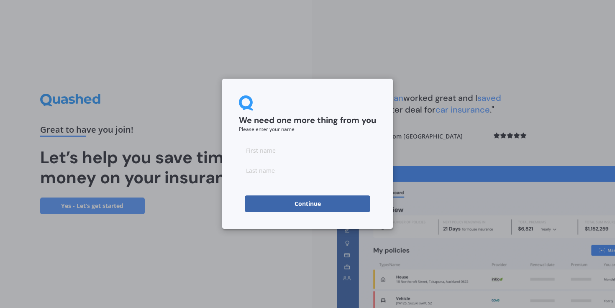
click at [283, 152] on input at bounding box center [307, 150] width 137 height 17
type input "[PERSON_NAME]"
type input "Giacon"
click at [244, 206] on div "Continue" at bounding box center [307, 204] width 137 height 17
click at [288, 209] on button "Continue" at bounding box center [308, 204] width 126 height 17
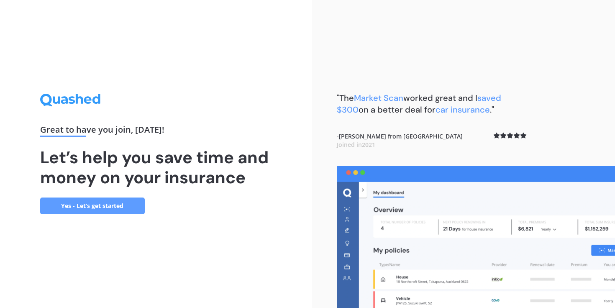
click at [79, 206] on link "Yes - Let’s get started" at bounding box center [92, 206] width 105 height 17
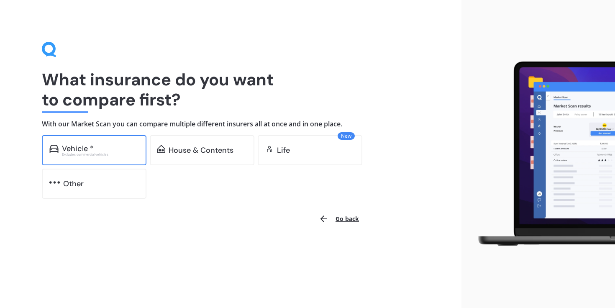
click at [98, 147] on div "Vehicle *" at bounding box center [100, 148] width 77 height 8
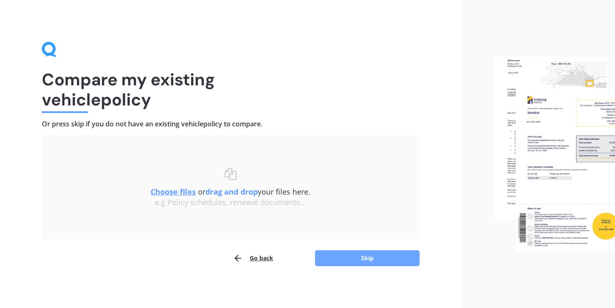
click at [353, 255] on button "Skip" at bounding box center [367, 258] width 105 height 16
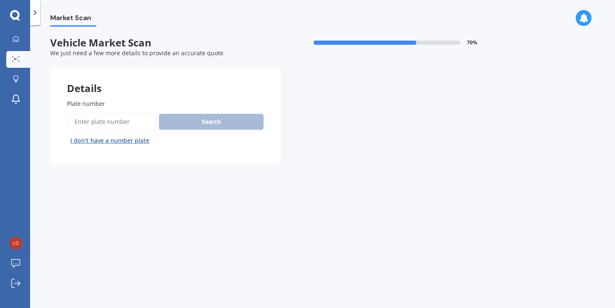
click at [114, 129] on input "Plate number" at bounding box center [111, 122] width 89 height 18
click at [118, 125] on input "Plate number" at bounding box center [111, 122] width 89 height 18
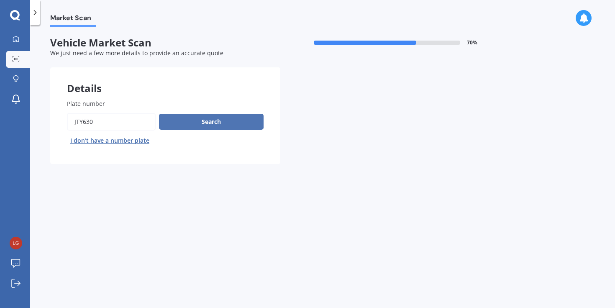
type input "JTY630"
click at [188, 120] on button "Search" at bounding box center [211, 122] width 105 height 16
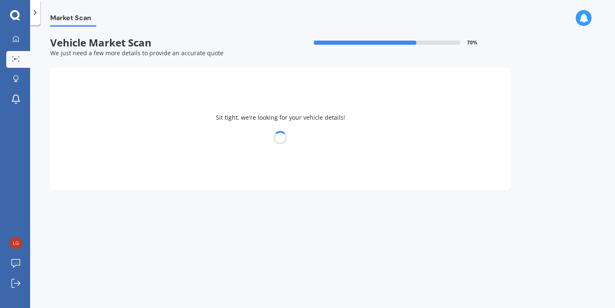
select select "TOYOTA"
select select "PRIUS"
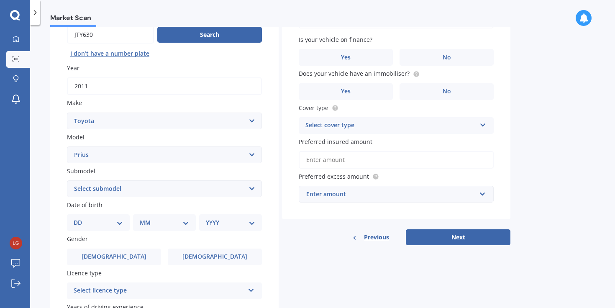
scroll to position [87, 0]
click at [251, 189] on select "Select submodel (All other) Hybrid" at bounding box center [164, 189] width 195 height 17
select select "HYBRID"
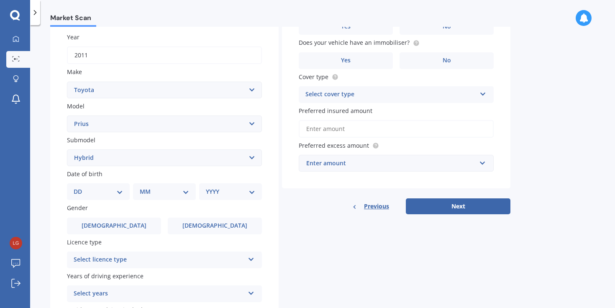
scroll to position [126, 0]
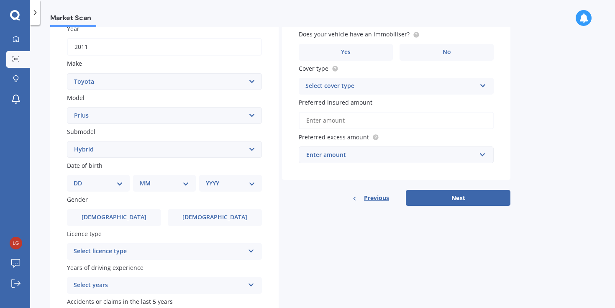
click at [117, 187] on select "DD 01 02 03 04 05 06 07 08 09 10 11 12 13 14 15 16 17 18 19 20 21 22 23 24 25 2…" at bounding box center [98, 183] width 49 height 9
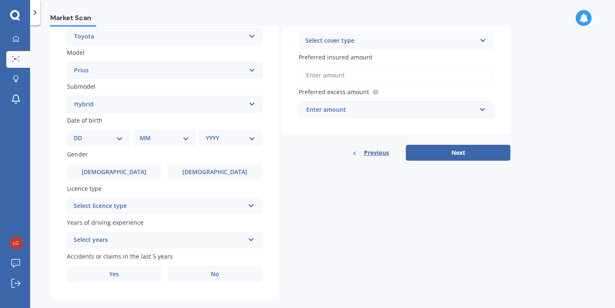
scroll to position [174, 0]
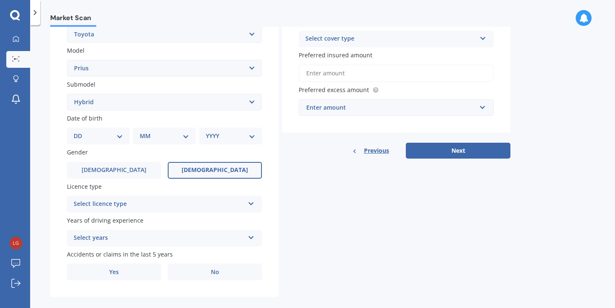
click at [245, 174] on label "[DEMOGRAPHIC_DATA]" at bounding box center [215, 170] width 94 height 17
click at [0, 0] on input "[DEMOGRAPHIC_DATA]" at bounding box center [0, 0] width 0 height 0
click at [121, 139] on select "DD 01 02 03 04 05 06 07 08 09 10 11 12 13 14 15 16 17 18 19 20 21 22 23 24 25 2…" at bounding box center [98, 135] width 49 height 9
select select "21"
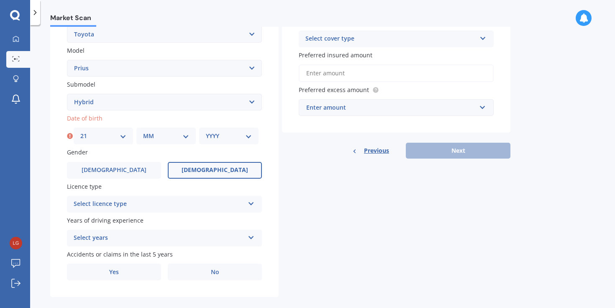
click at [183, 137] on select "MM 01 02 03 04 05 06 07 08 09 10 11 12" at bounding box center [166, 135] width 46 height 9
select select "11"
click at [237, 139] on select "YYYY 2025 2024 2023 2022 2021 2020 2019 2018 2017 2016 2015 2014 2013 2012 2011…" at bounding box center [229, 135] width 46 height 9
select select "2000"
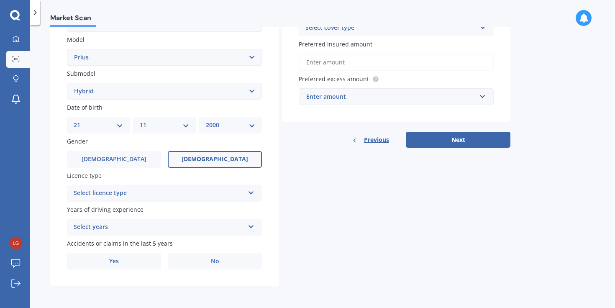
click at [249, 194] on icon at bounding box center [251, 191] width 7 height 6
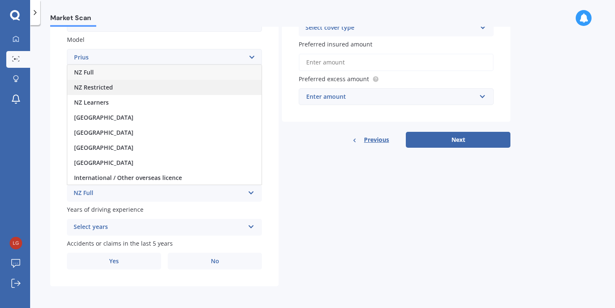
click at [181, 89] on div "NZ Restricted" at bounding box center [164, 87] width 194 height 15
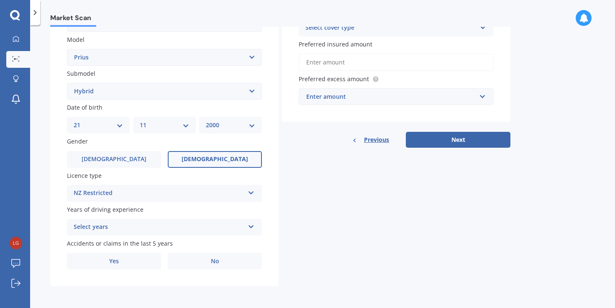
click at [252, 225] on icon at bounding box center [251, 225] width 7 height 6
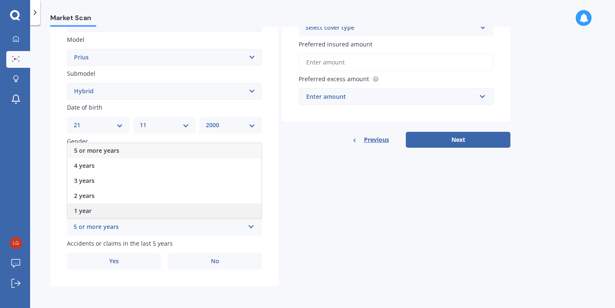
click at [171, 210] on div "1 year" at bounding box center [164, 210] width 194 height 15
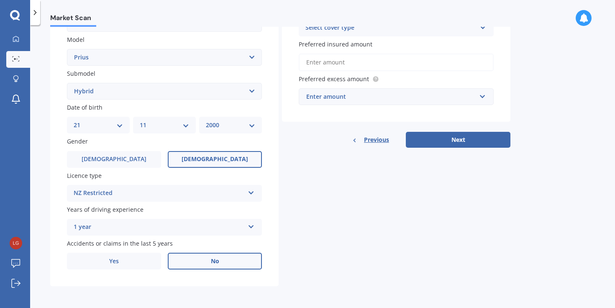
click at [238, 260] on label "No" at bounding box center [215, 261] width 94 height 17
click at [0, 0] on input "No" at bounding box center [0, 0] width 0 height 0
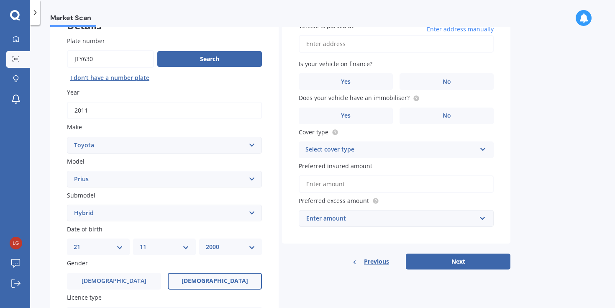
scroll to position [0, 0]
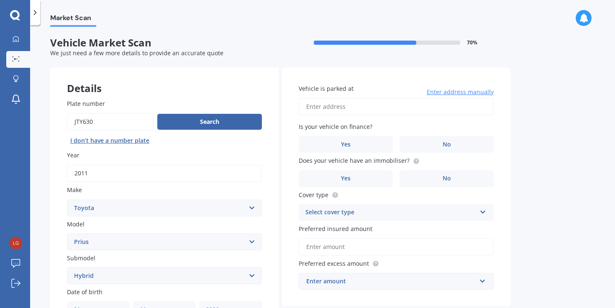
click at [354, 106] on input "Vehicle is parked at" at bounding box center [396, 107] width 195 height 18
drag, startPoint x: 422, startPoint y: 104, endPoint x: 345, endPoint y: 104, distance: 77.0
click at [345, 104] on input "[GEOGRAPHIC_DATA] 1022" at bounding box center [396, 107] width 195 height 18
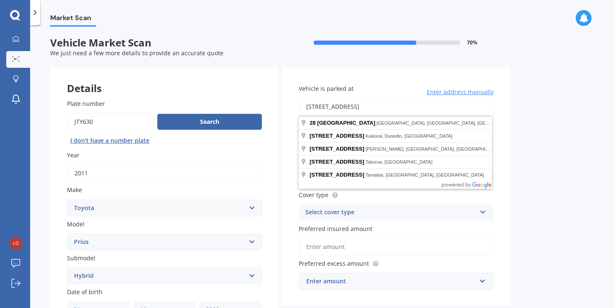
type input "[STREET_ADDRESS]"
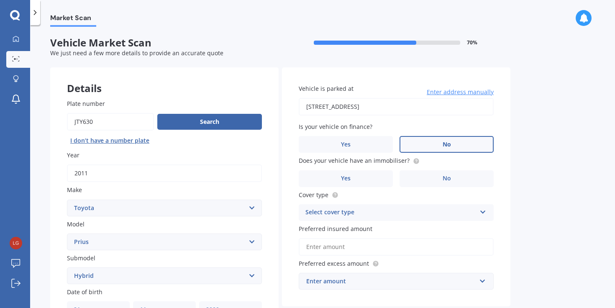
click at [437, 149] on label "No" at bounding box center [447, 144] width 94 height 17
click at [0, 0] on input "No" at bounding box center [0, 0] width 0 height 0
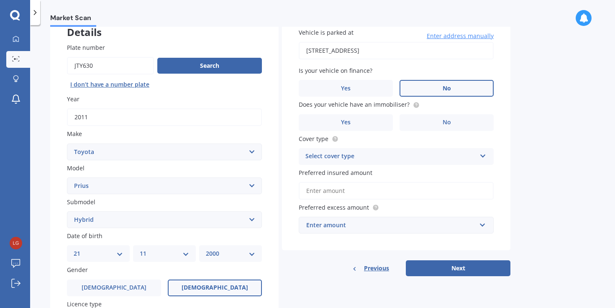
scroll to position [63, 0]
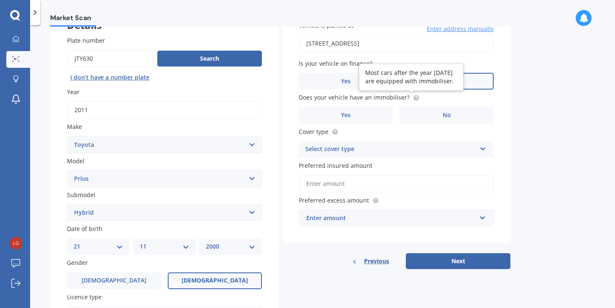
click at [414, 98] on circle at bounding box center [416, 97] width 5 height 5
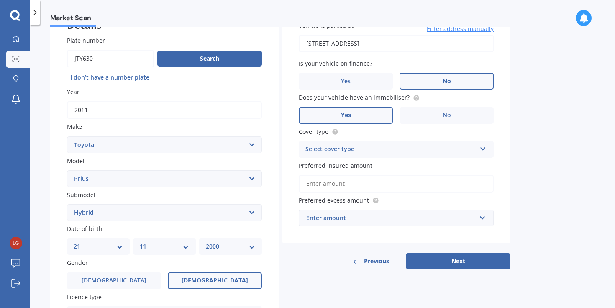
click at [361, 112] on label "Yes" at bounding box center [346, 115] width 94 height 17
click at [0, 0] on input "Yes" at bounding box center [0, 0] width 0 height 0
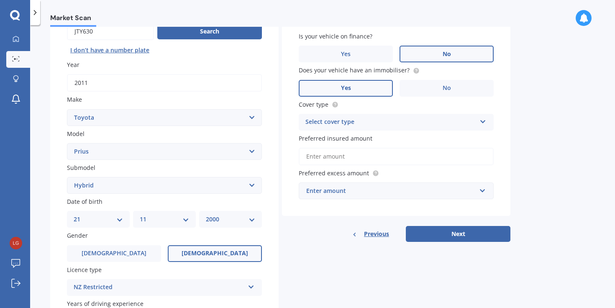
scroll to position [93, 0]
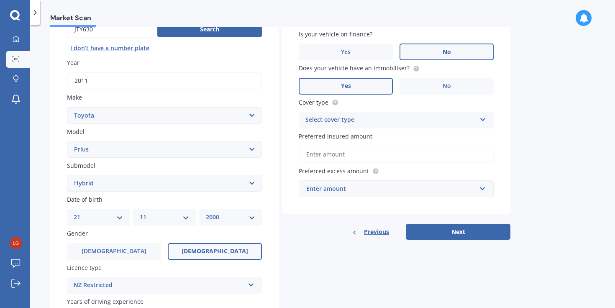
click at [401, 122] on div "Select cover type" at bounding box center [391, 120] width 171 height 10
click at [508, 134] on div "Vehicle is parked at [STREET_ADDRESS] 1022 Enter address manually Is your vehic…" at bounding box center [396, 94] width 229 height 239
click at [480, 120] on icon at bounding box center [483, 118] width 7 height 6
click at [404, 135] on div "Comprehensive" at bounding box center [396, 136] width 194 height 15
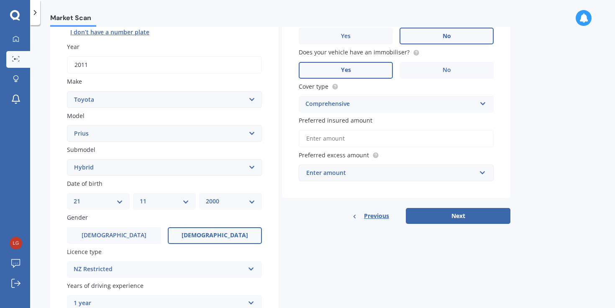
click at [383, 145] on input "Preferred insured amount" at bounding box center [396, 139] width 195 height 18
click at [351, 203] on div "Vehicle is parked at [STREET_ADDRESS] 1022 Enter address manually Is your vehic…" at bounding box center [396, 91] width 229 height 265
click at [372, 176] on div "Enter amount" at bounding box center [391, 172] width 170 height 9
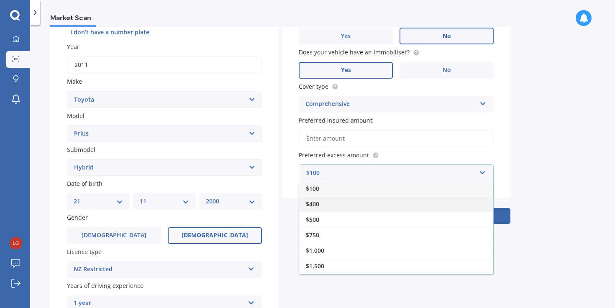
click at [418, 204] on div "$400" at bounding box center [396, 203] width 194 height 15
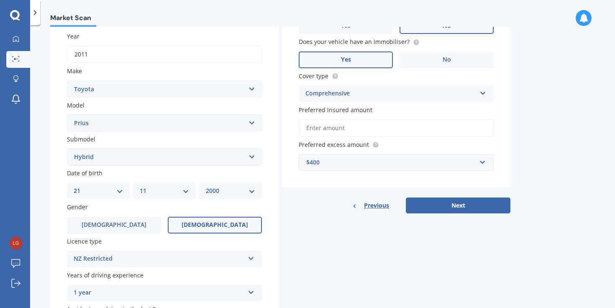
scroll to position [122, 0]
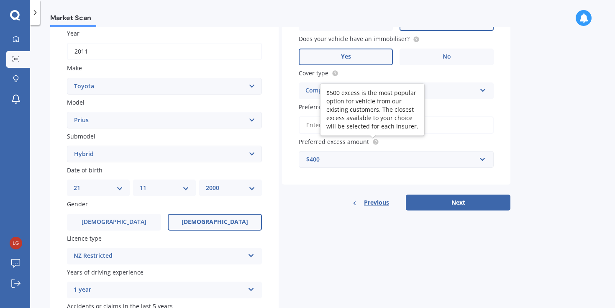
click at [376, 145] on circle at bounding box center [375, 141] width 5 height 5
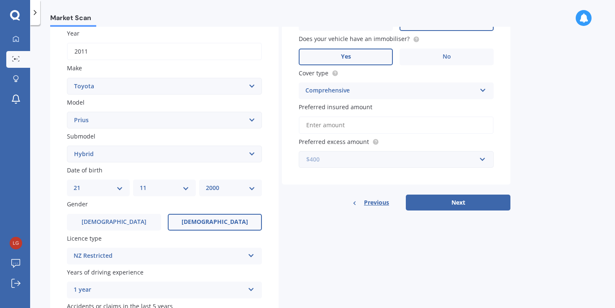
click at [378, 166] on input "text" at bounding box center [394, 160] width 188 height 16
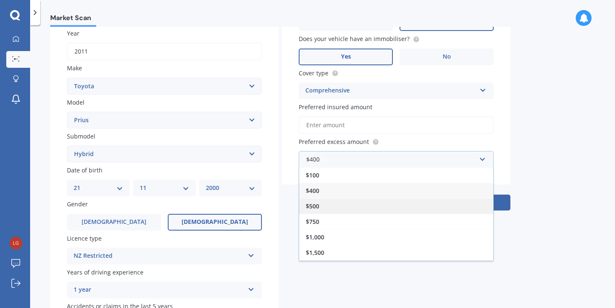
click at [372, 207] on div "$500" at bounding box center [396, 205] width 194 height 15
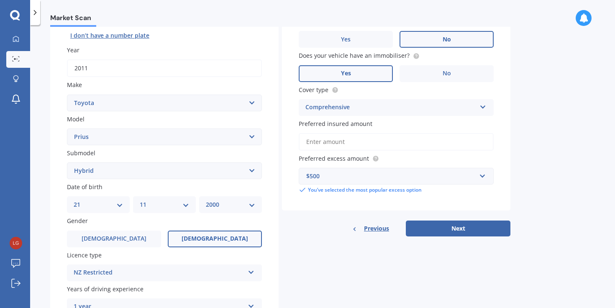
scroll to position [97, 0]
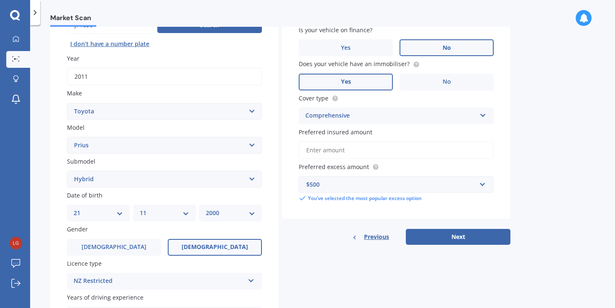
click at [359, 151] on input "Preferred insured amount" at bounding box center [396, 151] width 195 height 18
click at [361, 221] on div "Vehicle is parked at [STREET_ADDRESS] 1022 Enter address manually Is your vehic…" at bounding box center [396, 108] width 229 height 275
click at [472, 235] on button "Next" at bounding box center [458, 237] width 105 height 16
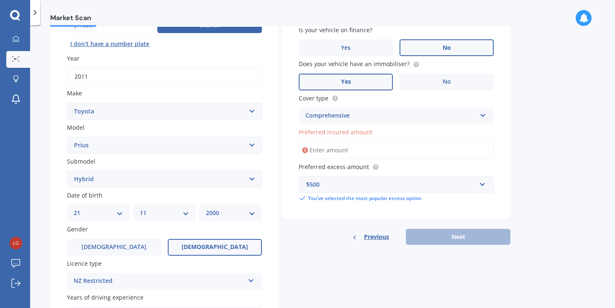
click at [348, 150] on input "Preferred insured amount" at bounding box center [396, 151] width 195 height 18
click at [307, 152] on icon at bounding box center [305, 150] width 6 height 8
drag, startPoint x: 374, startPoint y: 134, endPoint x: 298, endPoint y: 134, distance: 75.8
click at [298, 134] on div "Vehicle is parked at [STREET_ADDRESS] 1022 Enter address manually Is your vehic…" at bounding box center [396, 95] width 229 height 249
copy span "Preferred insured amount"
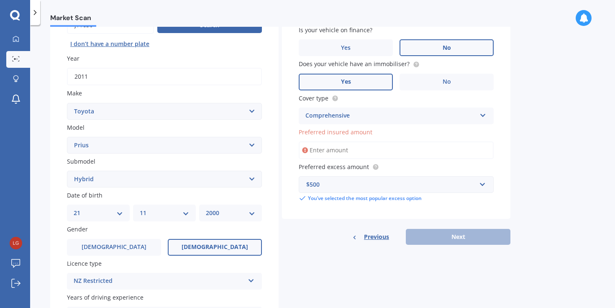
click at [383, 134] on label "Preferred insured amount" at bounding box center [395, 132] width 192 height 9
click at [383, 142] on input "Preferred insured amount" at bounding box center [396, 151] width 195 height 18
click at [383, 134] on label "Preferred insured amount" at bounding box center [395, 132] width 192 height 9
click at [383, 142] on input "Preferred insured amount" at bounding box center [396, 151] width 195 height 18
click at [368, 145] on input "Preferred insured amount" at bounding box center [396, 151] width 195 height 18
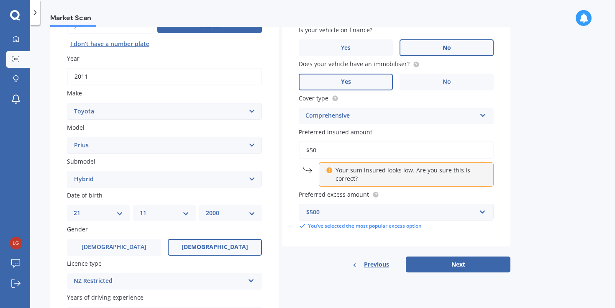
type input "$5"
type input "$4"
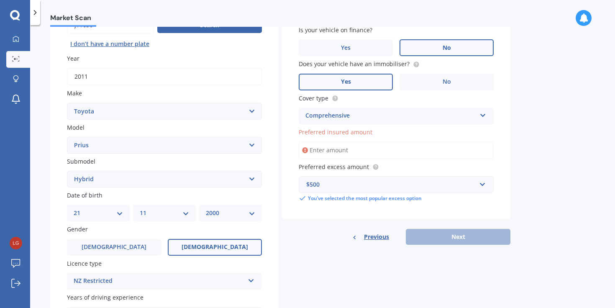
type input "$6"
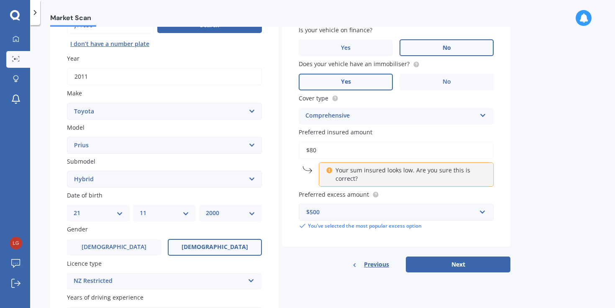
type input "$8"
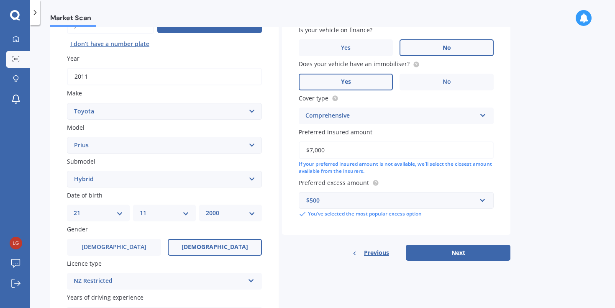
click at [313, 152] on input "$7,000" at bounding box center [396, 151] width 195 height 18
type input "$8,000"
click at [445, 257] on button "Next" at bounding box center [458, 253] width 105 height 16
select select "21"
select select "11"
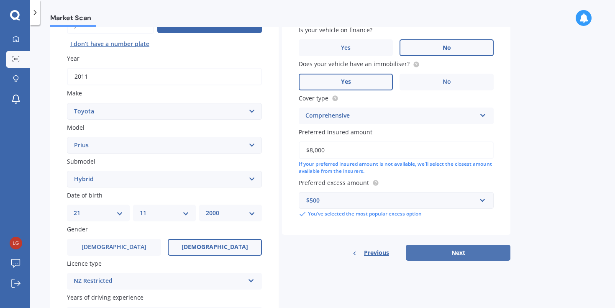
select select "2000"
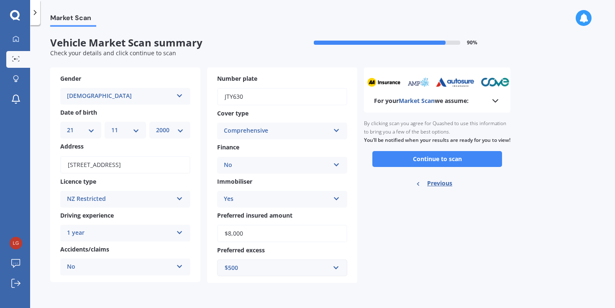
scroll to position [0, 0]
click at [440, 167] on button "Continue to scan" at bounding box center [438, 159] width 130 height 16
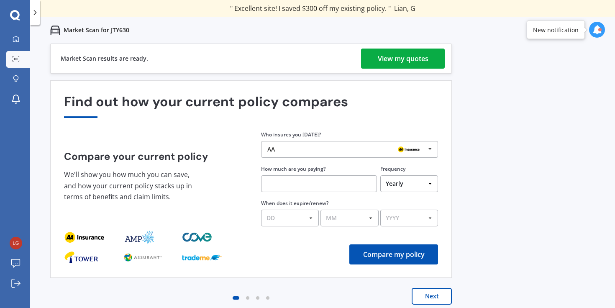
click at [411, 57] on div "View my quotes" at bounding box center [403, 59] width 51 height 20
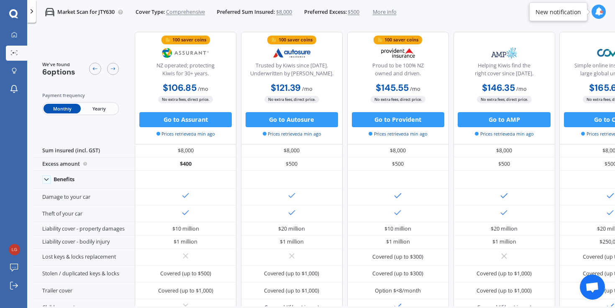
click at [289, 13] on span "$8,000" at bounding box center [284, 12] width 16 height 8
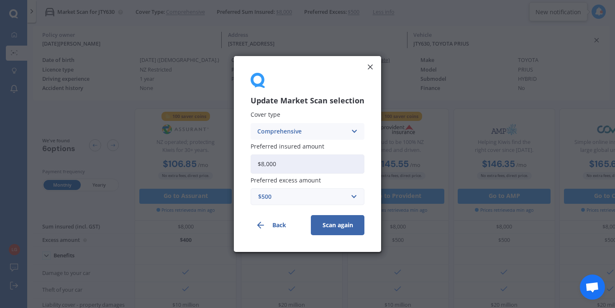
click at [296, 163] on input "$8,000" at bounding box center [308, 163] width 114 height 19
type input "$8"
type input "$6,000"
click at [339, 230] on button "Scan again" at bounding box center [338, 225] width 54 height 20
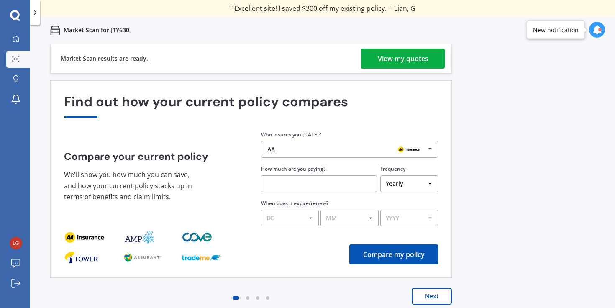
click at [407, 64] on div "View my quotes" at bounding box center [403, 59] width 51 height 20
